Goal: Transaction & Acquisition: Purchase product/service

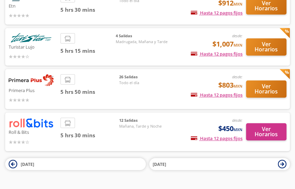
scroll to position [95, 0]
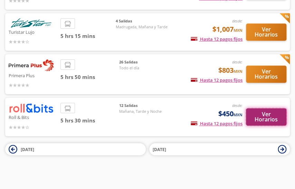
click at [271, 123] on button "Ver Horarios" at bounding box center [266, 116] width 40 height 17
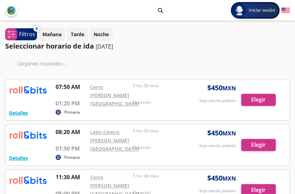
click at [250, 118] on div at bounding box center [148, 99] width 284 height 41
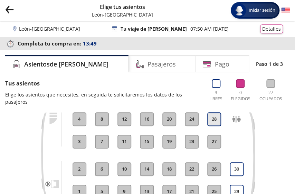
click at [218, 113] on button "28" at bounding box center [214, 120] width 14 height 14
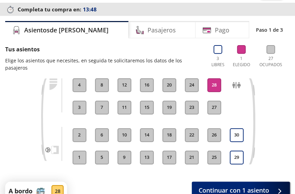
scroll to position [73, 0]
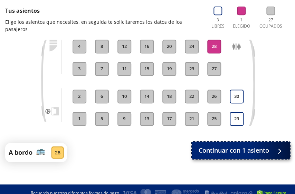
click at [270, 142] on button "Continuar con 1 asiento" at bounding box center [241, 150] width 98 height 17
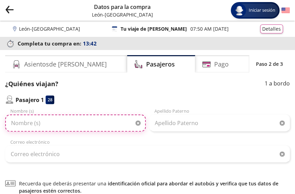
click at [107, 126] on input "Nombre (s)" at bounding box center [75, 123] width 141 height 17
type input "DSFASD"
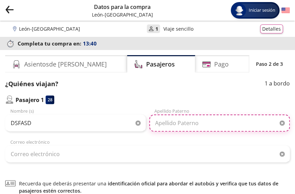
drag, startPoint x: 191, startPoint y: 120, endPoint x: 200, endPoint y: 123, distance: 9.2
click at [193, 122] on input "Apellido Paterno" at bounding box center [219, 123] width 141 height 17
type input "ASD"
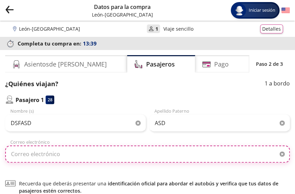
click at [142, 160] on input "Correo electrónico" at bounding box center [147, 154] width 285 height 17
type input "[EMAIL_ADDRESS][DOMAIN_NAME]"
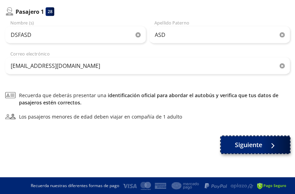
click at [238, 144] on span "Siguiente" at bounding box center [248, 145] width 27 height 9
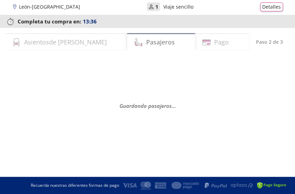
scroll to position [0, 0]
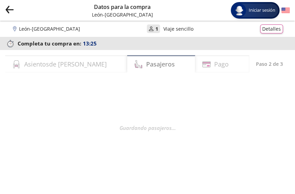
select select "MX"
